Goal: Entertainment & Leisure: Consume media (video, audio)

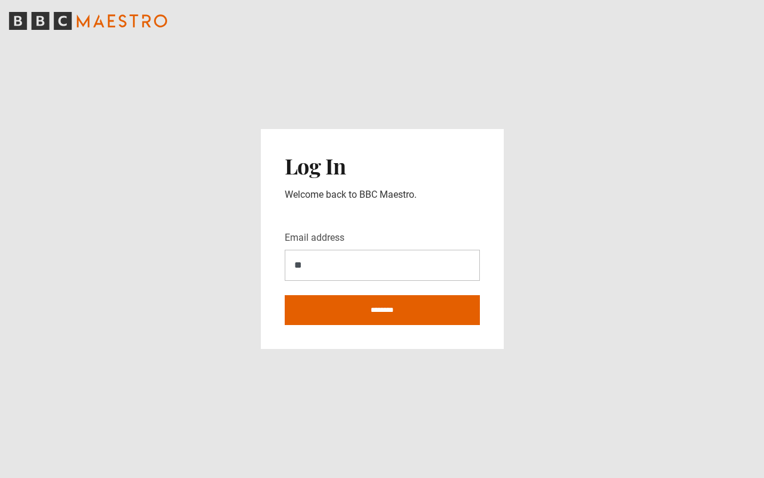
type input "*"
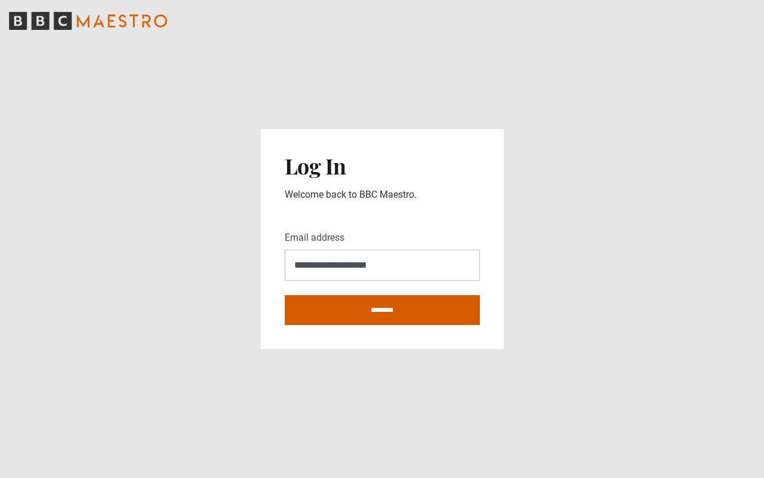
type input "**********"
click at [387, 304] on input "********" at bounding box center [382, 310] width 195 height 30
type input "**********"
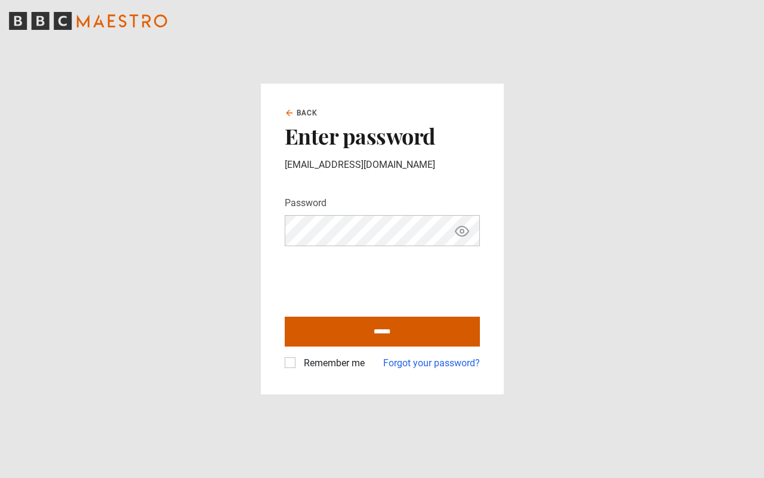
click at [389, 331] on input "******" at bounding box center [382, 332] width 195 height 30
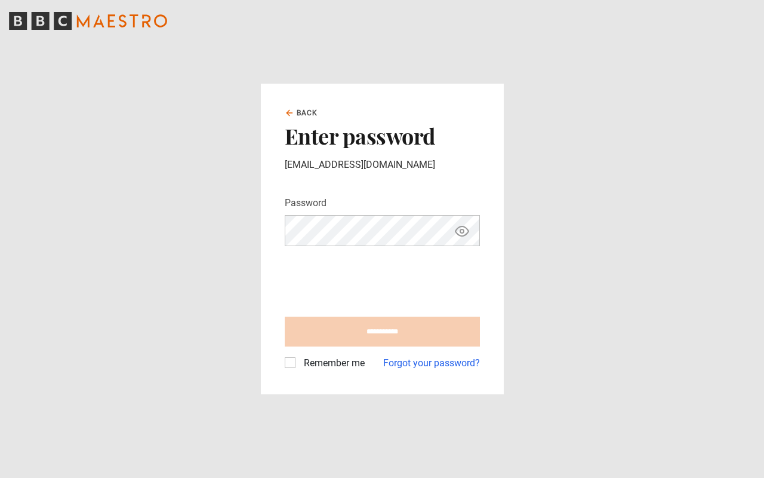
type input "**********"
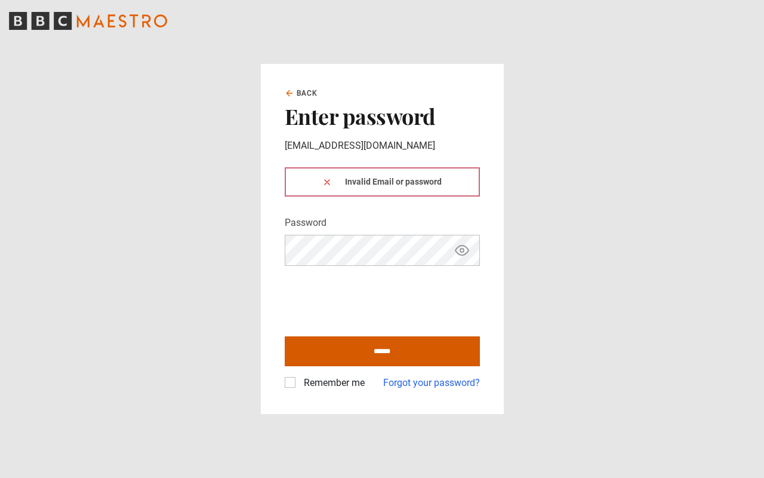
click at [383, 355] on input "******" at bounding box center [382, 351] width 195 height 30
type input "**********"
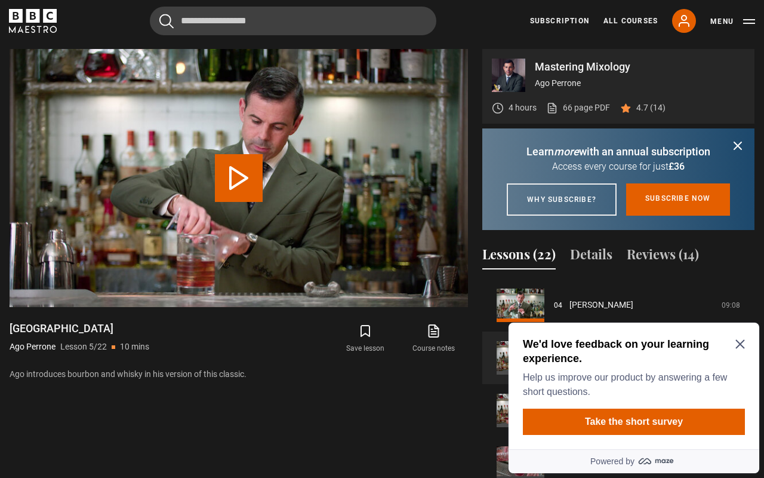
click at [739, 343] on icon "Close Maze Prompt" at bounding box center [741, 344] width 10 height 10
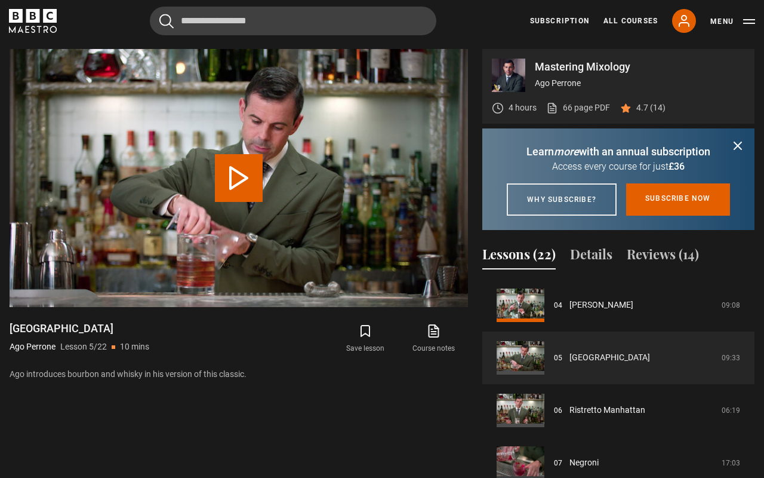
click at [739, 149] on icon "submit" at bounding box center [738, 146] width 14 height 14
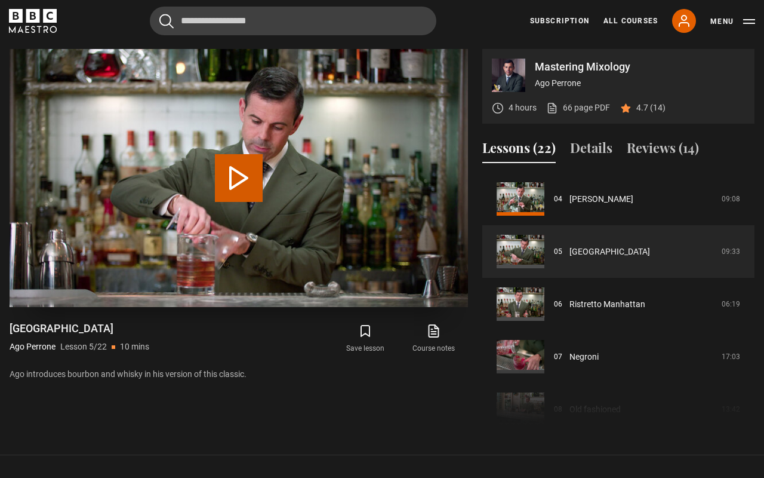
click at [241, 187] on button "Play Lesson Manhattan" at bounding box center [239, 178] width 48 height 48
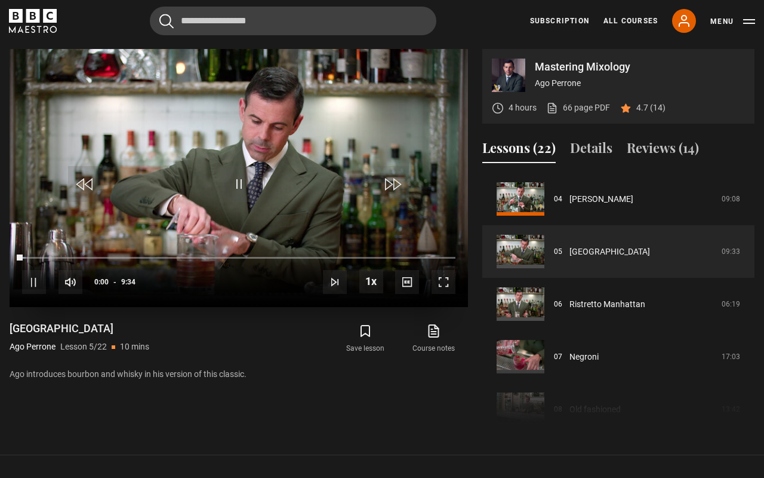
click at [439, 276] on span "Video Player" at bounding box center [444, 282] width 24 height 24
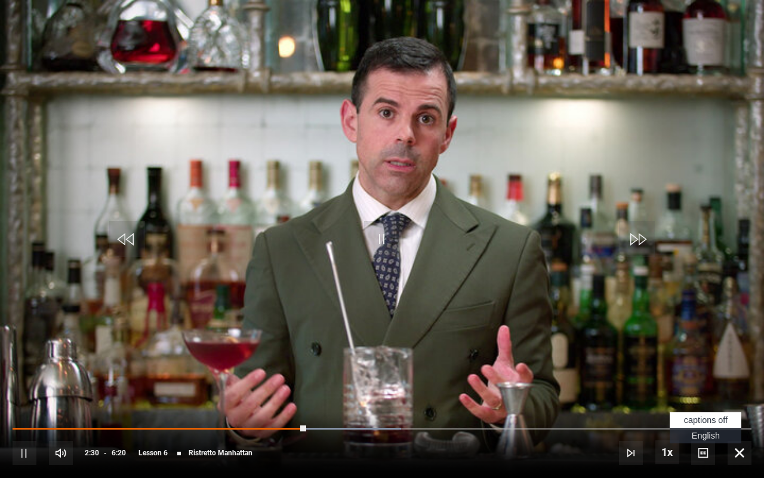
click at [704, 438] on span "English Captions" at bounding box center [706, 436] width 28 height 10
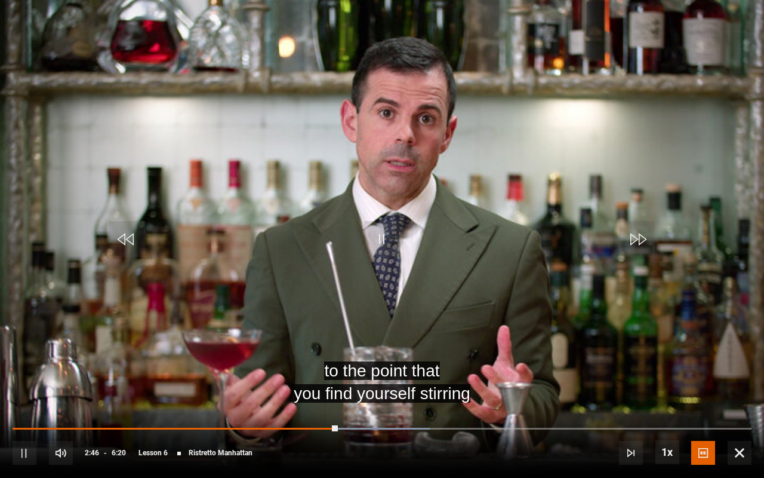
click at [318, 426] on div "10s Skip Back 10 seconds Pause 10s Skip Forward 10 seconds Loaded : 56.48% 3:29…" at bounding box center [382, 444] width 764 height 66
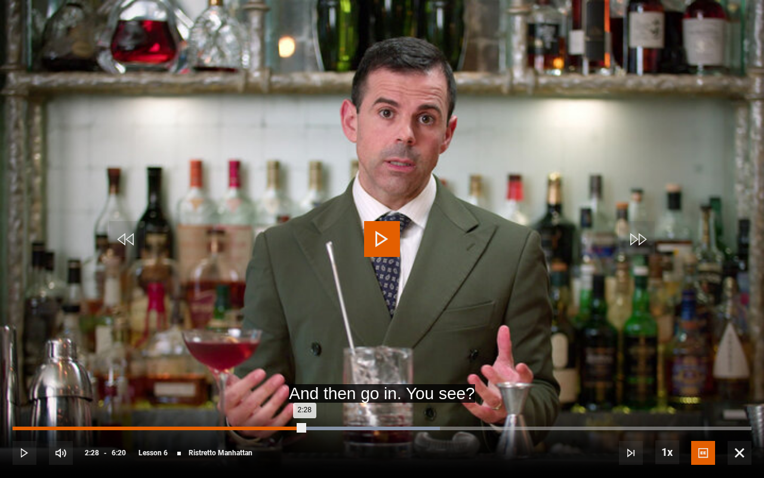
drag, startPoint x: 337, startPoint y: 427, endPoint x: 302, endPoint y: 427, distance: 35.2
click at [302, 427] on div "2:28" at bounding box center [159, 428] width 292 height 4
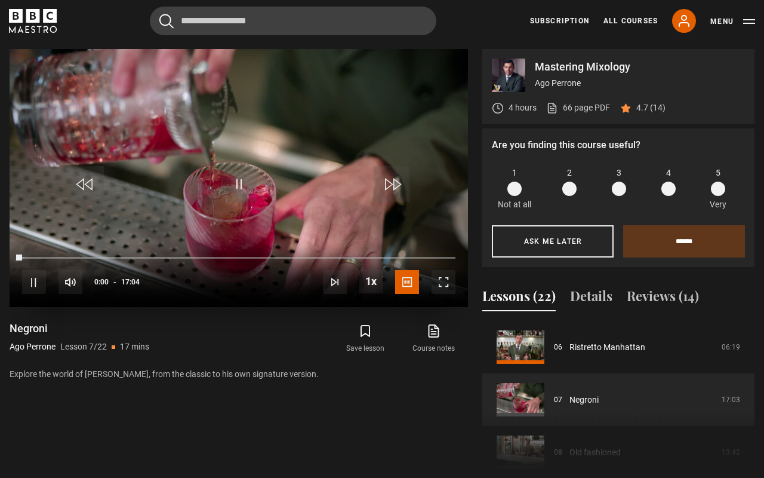
click at [452, 285] on span "Video Player" at bounding box center [444, 282] width 24 height 24
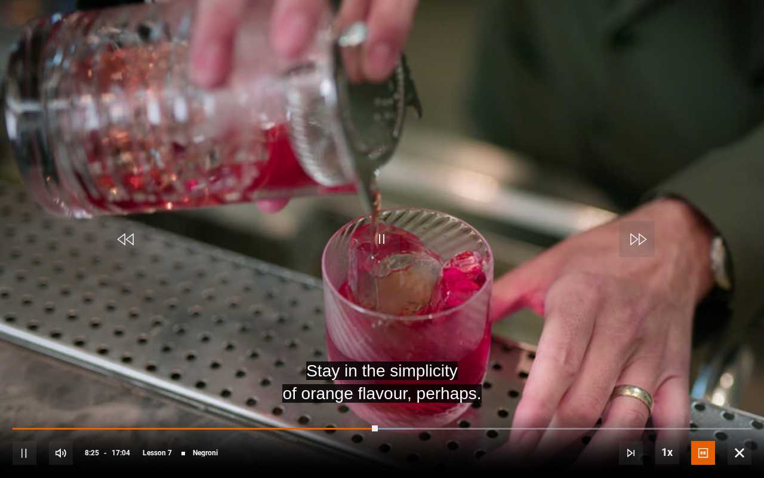
click at [22, 446] on span "Video Player" at bounding box center [25, 453] width 24 height 24
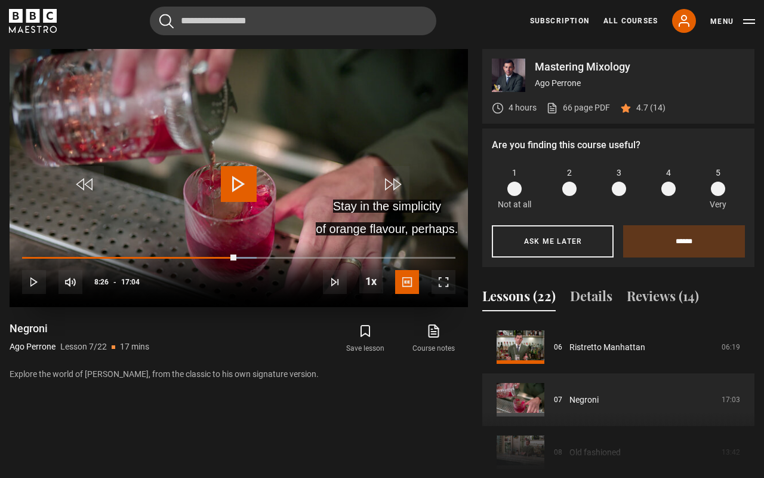
click at [243, 187] on span "Video Player" at bounding box center [239, 184] width 36 height 36
click at [449, 281] on span "Video Player" at bounding box center [444, 282] width 24 height 24
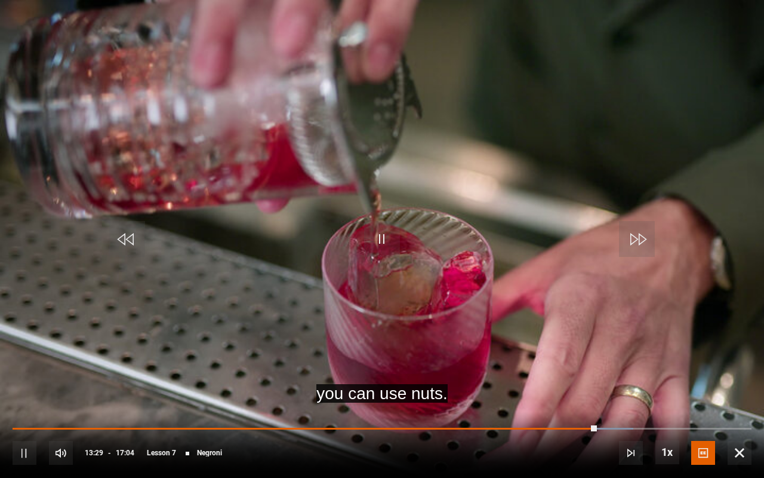
click at [382, 244] on span "Video Player" at bounding box center [382, 239] width 36 height 36
click at [385, 251] on span "Video Player" at bounding box center [382, 239] width 36 height 36
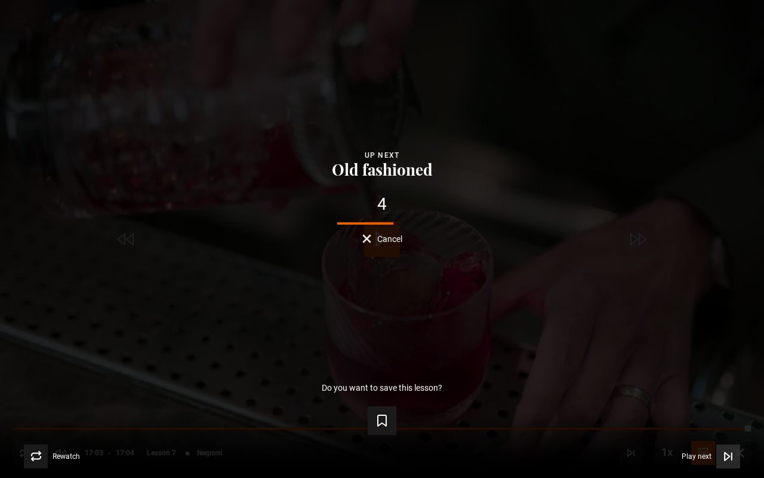
click at [727, 452] on icon "Video Player" at bounding box center [729, 456] width 12 height 12
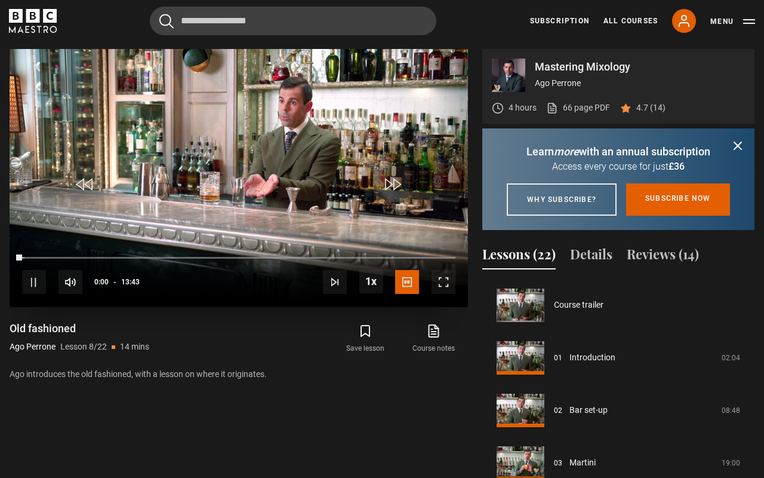
scroll to position [368, 0]
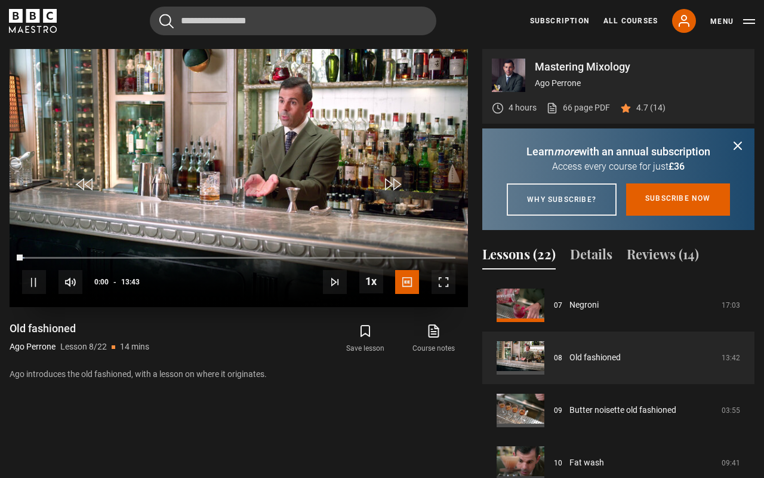
click at [437, 278] on span "Video Player" at bounding box center [444, 282] width 24 height 24
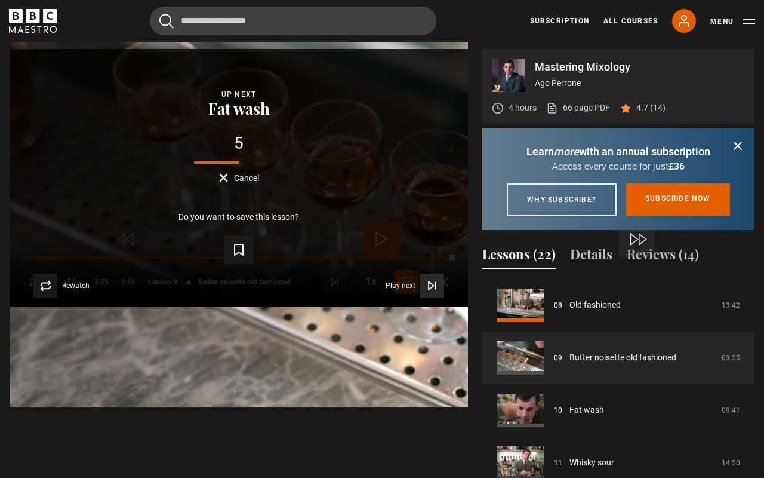
click at [444, 297] on span "Video Player" at bounding box center [432, 286] width 24 height 24
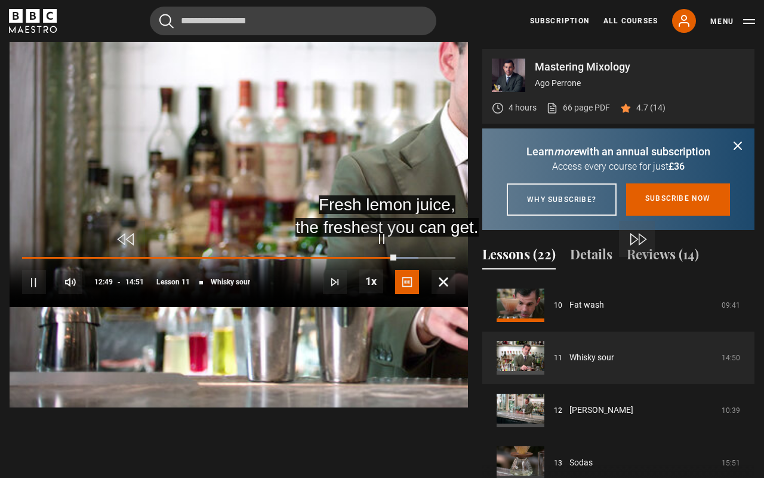
click at [394, 236] on span "Video Player" at bounding box center [382, 239] width 36 height 36
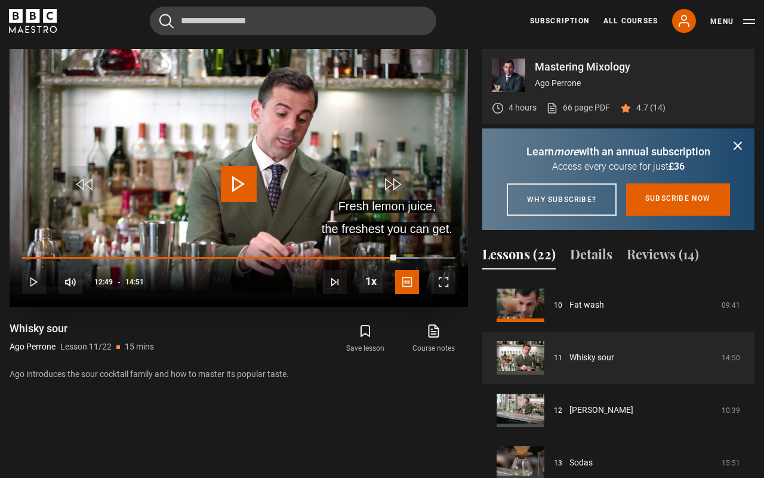
click at [40, 279] on span "Video Player" at bounding box center [34, 282] width 24 height 24
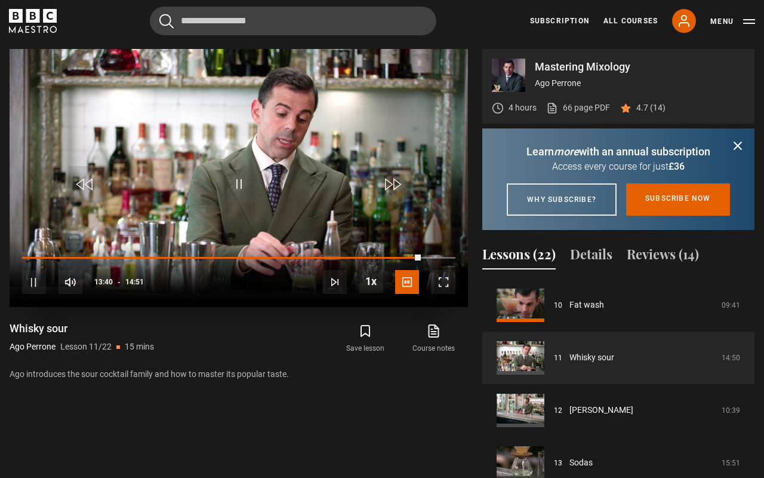
click at [451, 273] on span "Video Player" at bounding box center [444, 282] width 24 height 24
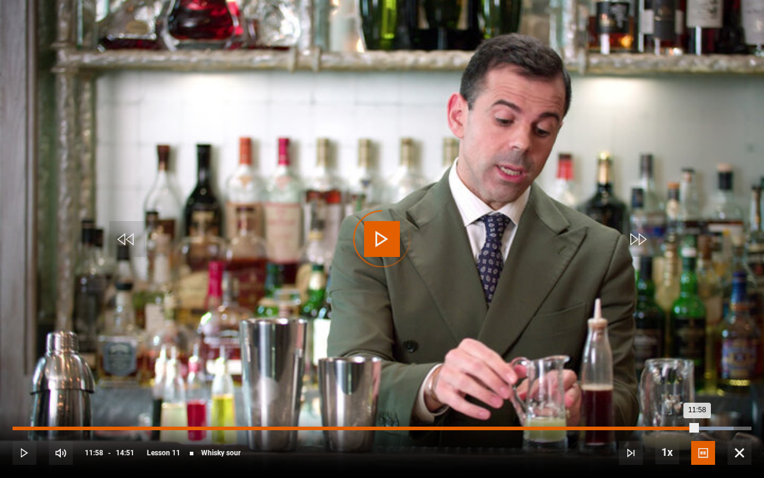
click at [609, 428] on div "11:58" at bounding box center [610, 428] width 2 height 4
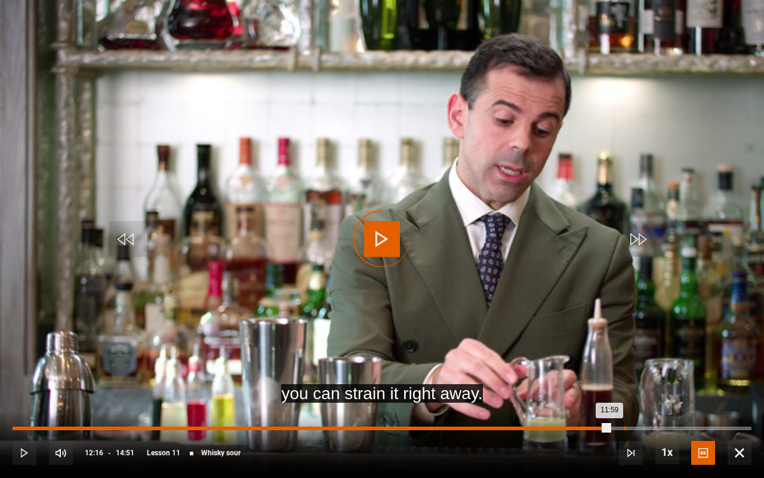
click at [624, 428] on div "12:16" at bounding box center [625, 428] width 2 height 4
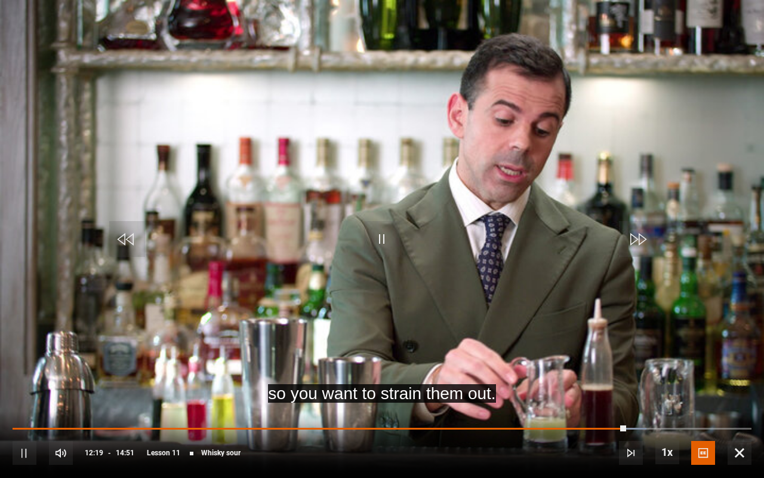
click at [635, 431] on div "10s Skip Back 10 seconds Pause 10s Skip Forward 10 seconds Loaded : 85.81% 12:2…" at bounding box center [382, 444] width 764 height 66
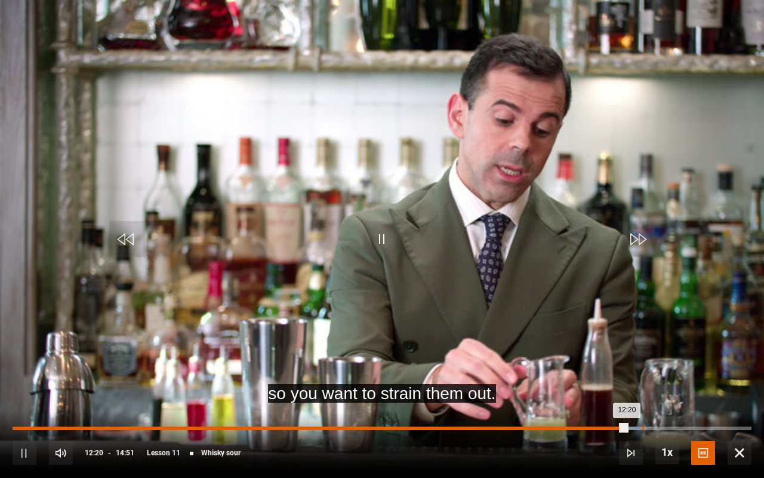
click at [643, 428] on div "Loaded : 85.81% 12:39 12:20" at bounding box center [382, 428] width 739 height 4
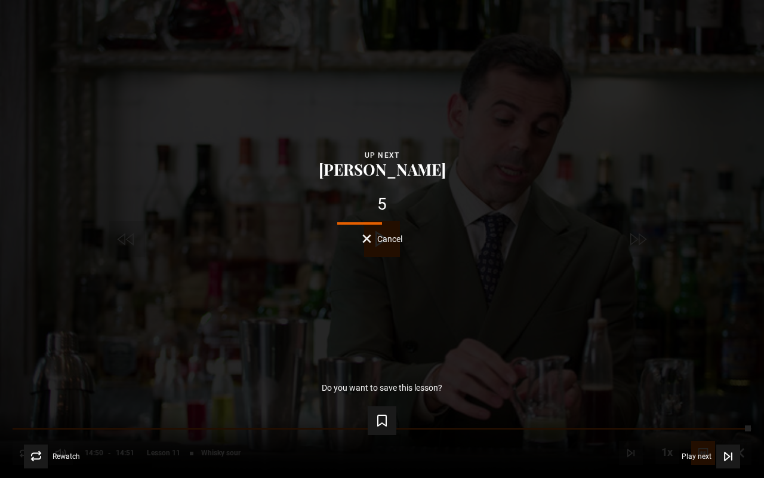
click at [366, 238] on button "Cancel" at bounding box center [383, 238] width 40 height 9
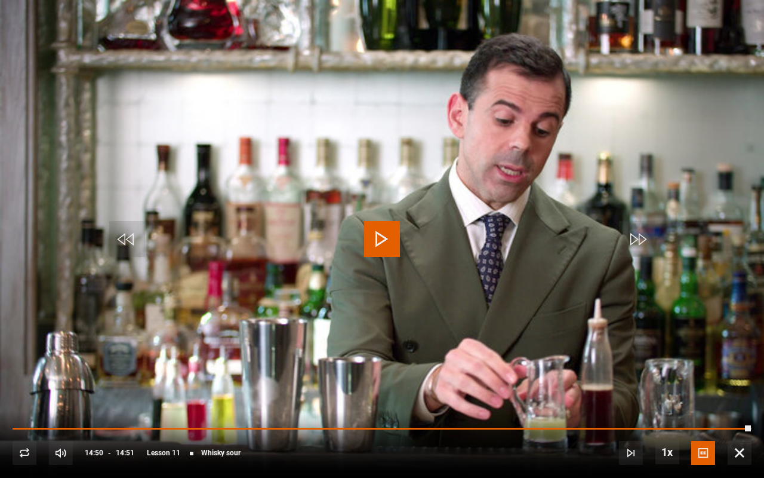
click at [736, 448] on span "Video Player" at bounding box center [740, 453] width 24 height 24
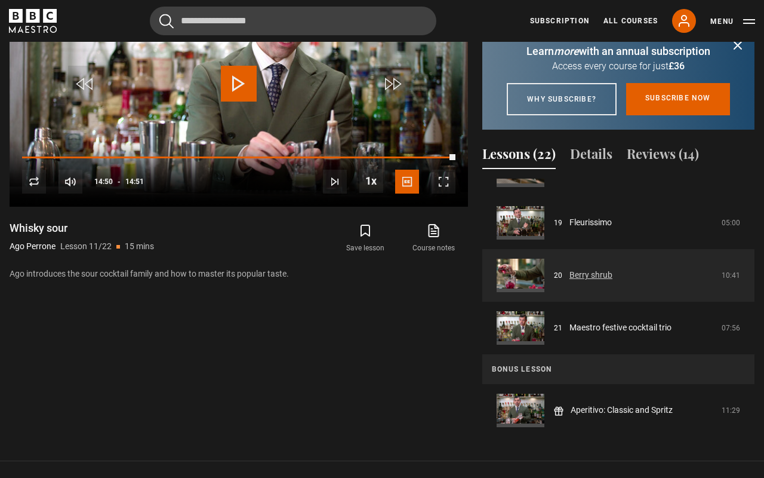
scroll to position [672, 0]
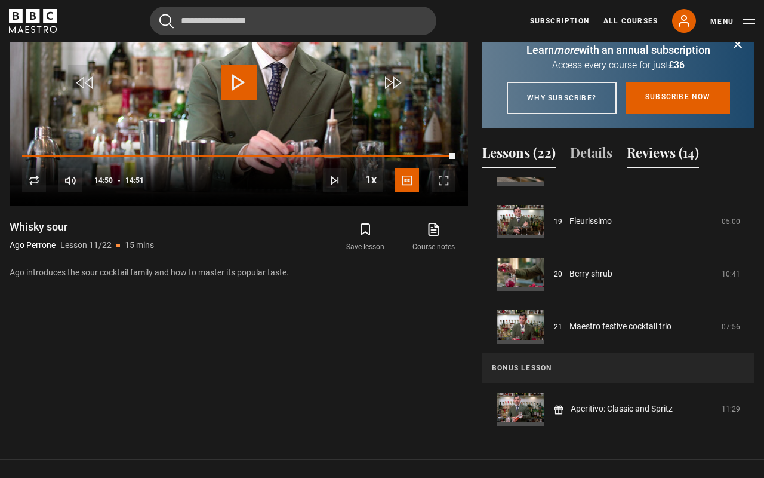
click at [674, 168] on button "Reviews (14)" at bounding box center [663, 155] width 72 height 25
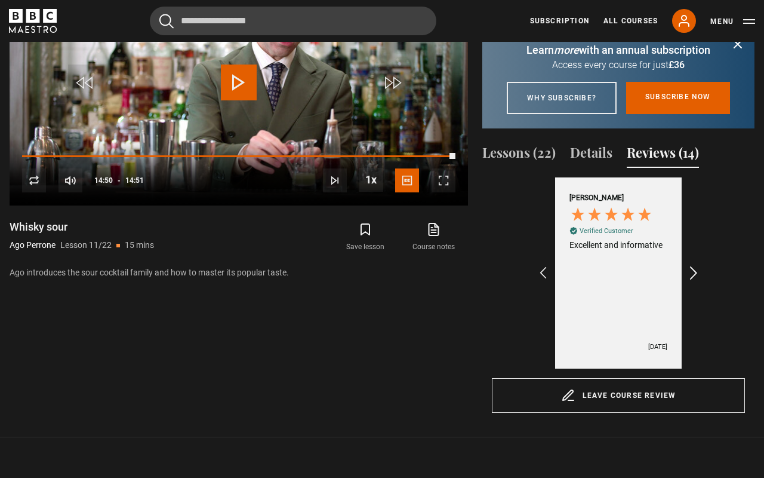
click at [695, 281] on icon "REVIEWS.io Carousel Scroll Right" at bounding box center [694, 273] width 17 height 17
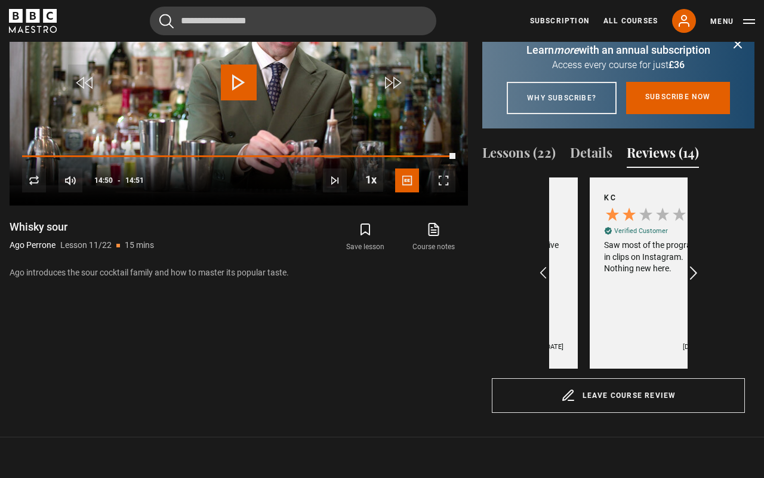
scroll to position [0, 139]
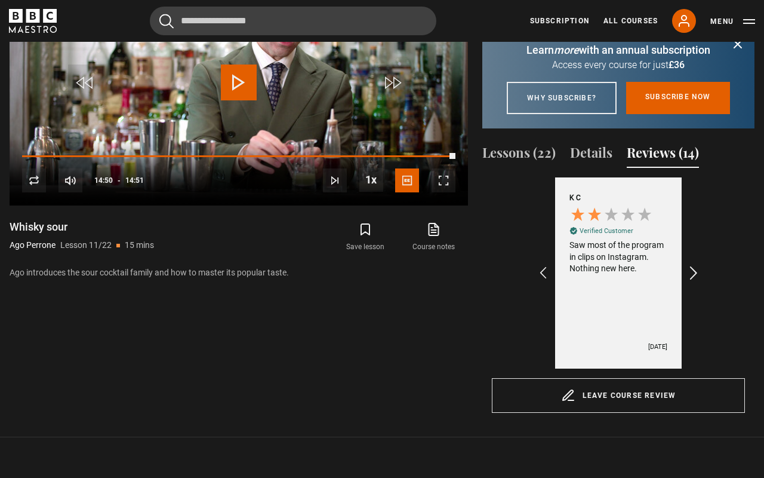
click at [695, 281] on icon "REVIEWS.io Carousel Scroll Right" at bounding box center [694, 273] width 17 height 17
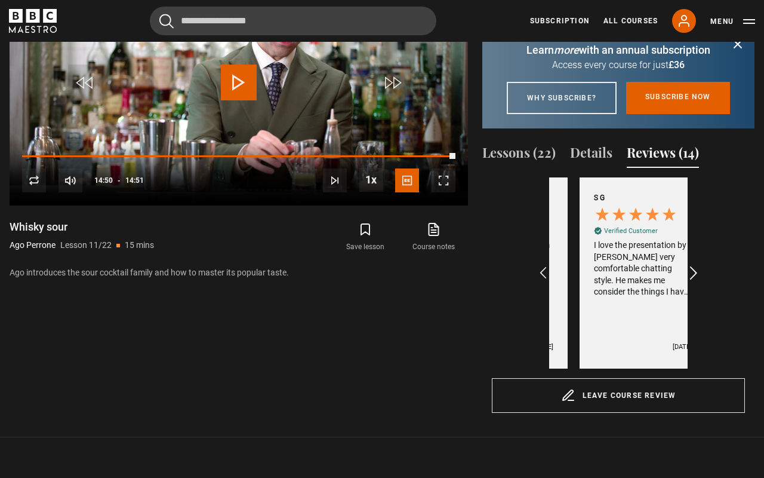
scroll to position [0, 277]
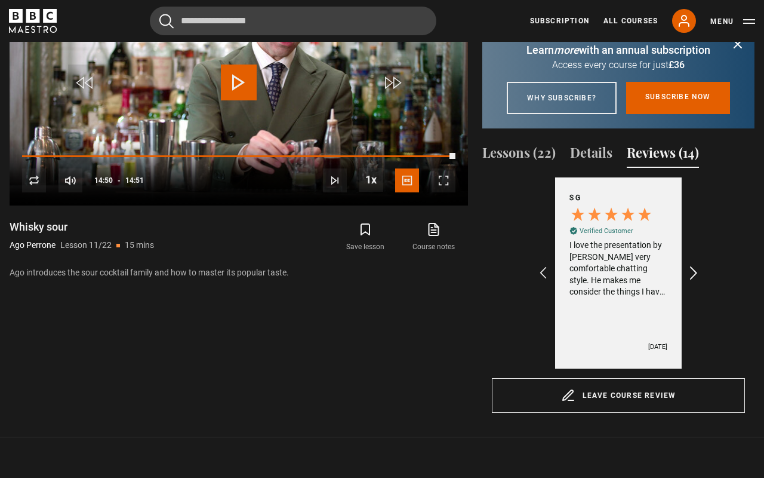
click at [695, 281] on icon "REVIEWS.io Carousel Scroll Right" at bounding box center [694, 273] width 17 height 17
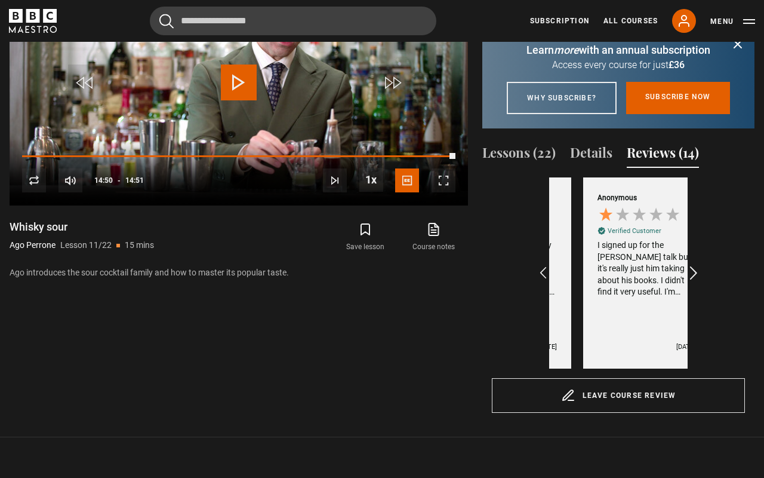
scroll to position [0, 416]
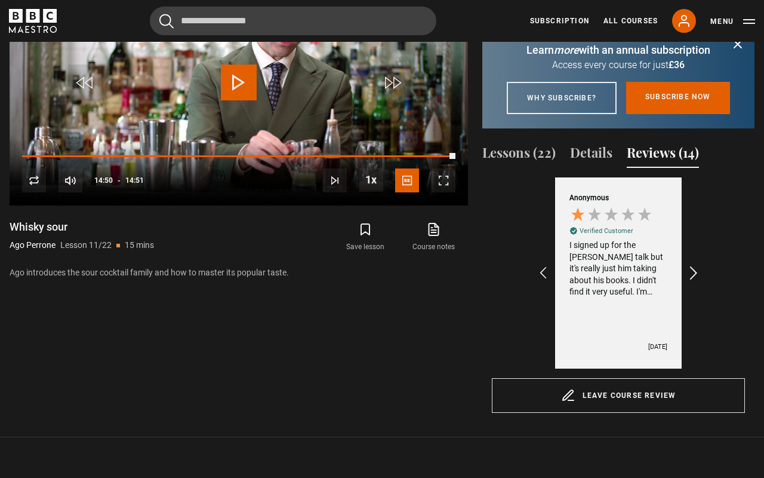
click at [695, 281] on icon "REVIEWS.io Carousel Scroll Right" at bounding box center [694, 273] width 17 height 17
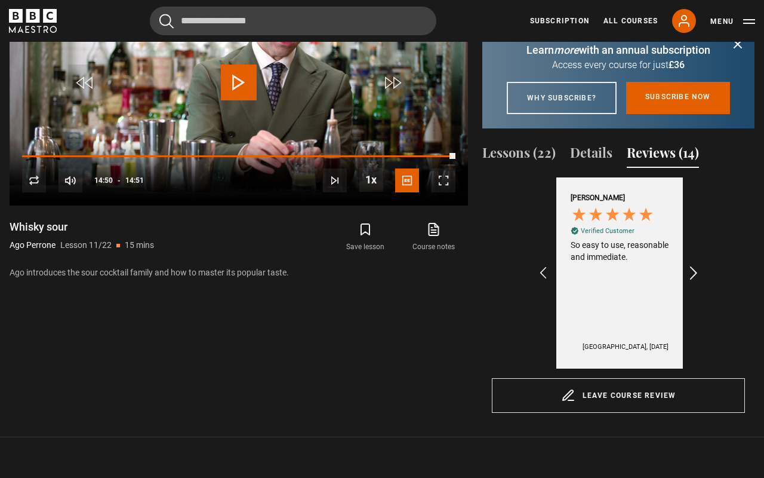
scroll to position [0, 554]
click at [738, 46] on icon "submit" at bounding box center [738, 44] width 14 height 14
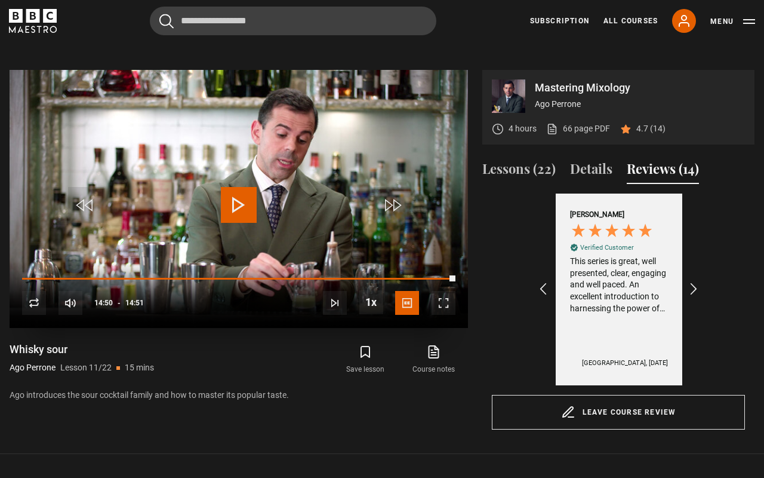
scroll to position [0, 831]
click at [438, 301] on span "Video Player" at bounding box center [444, 303] width 24 height 24
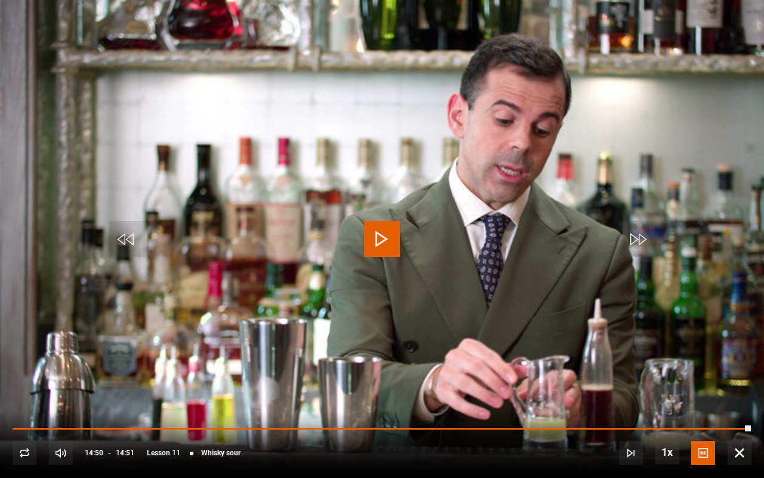
click at [640, 246] on span "Video Player" at bounding box center [637, 239] width 36 height 36
click at [637, 241] on span "Video Player" at bounding box center [637, 239] width 36 height 36
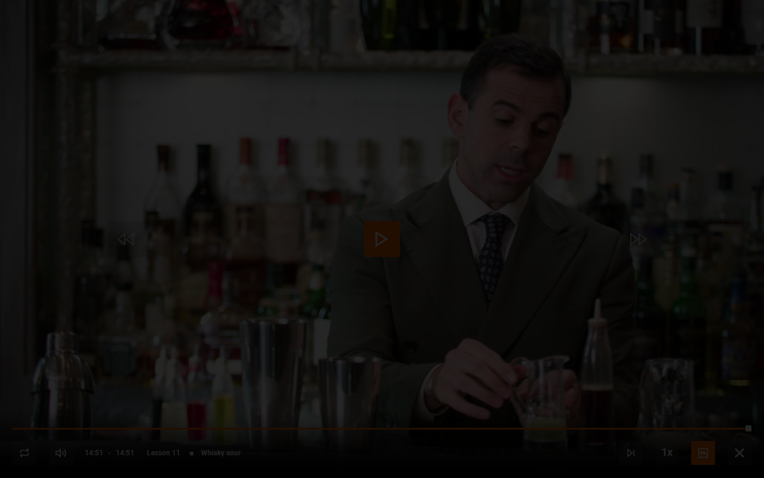
scroll to position [0, 970]
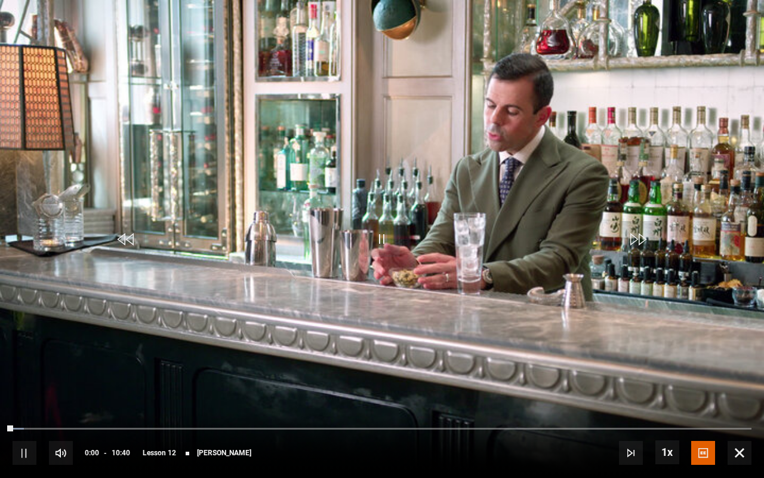
scroll to position [578, 0]
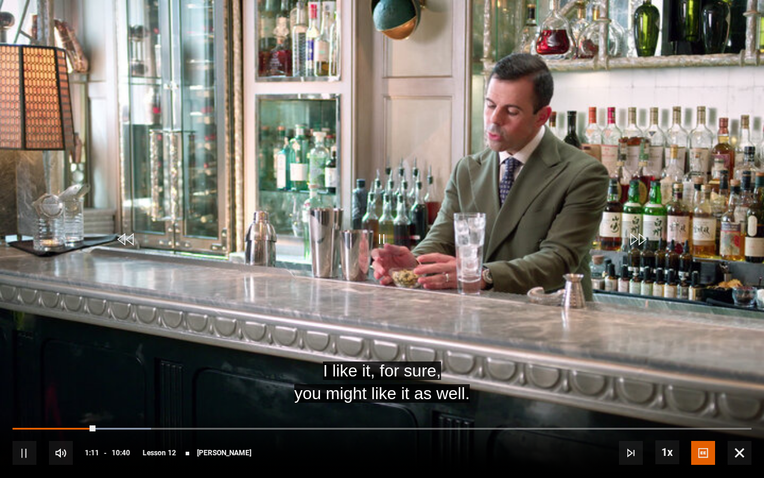
click at [377, 238] on span "Video Player" at bounding box center [382, 239] width 36 height 36
